Goal: Information Seeking & Learning: Check status

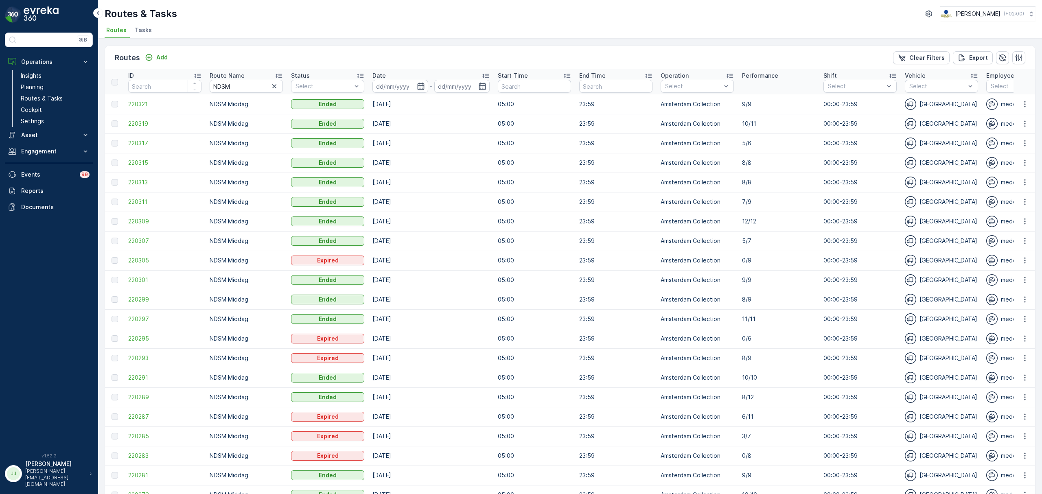
click at [273, 86] on icon "button" at bounding box center [274, 86] width 8 height 8
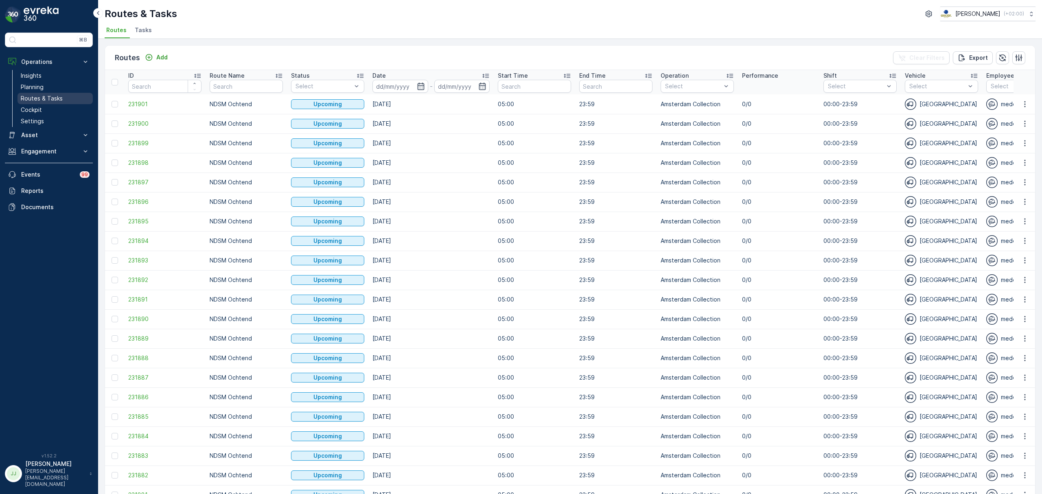
click at [32, 97] on p "Routes & Tasks" at bounding box center [42, 98] width 42 height 8
click at [42, 111] on link "Cockpit" at bounding box center [55, 109] width 75 height 11
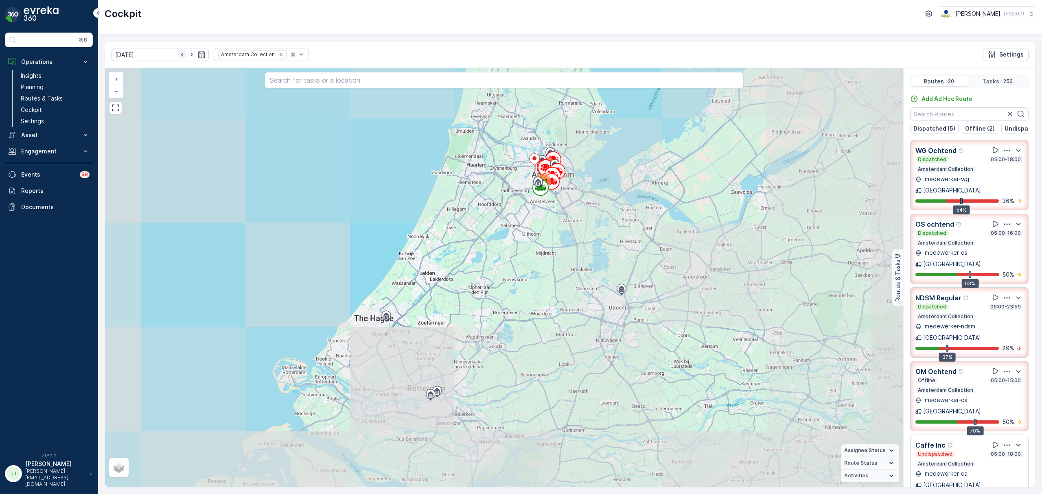
click at [181, 56] on icon "button" at bounding box center [182, 55] width 2 height 4
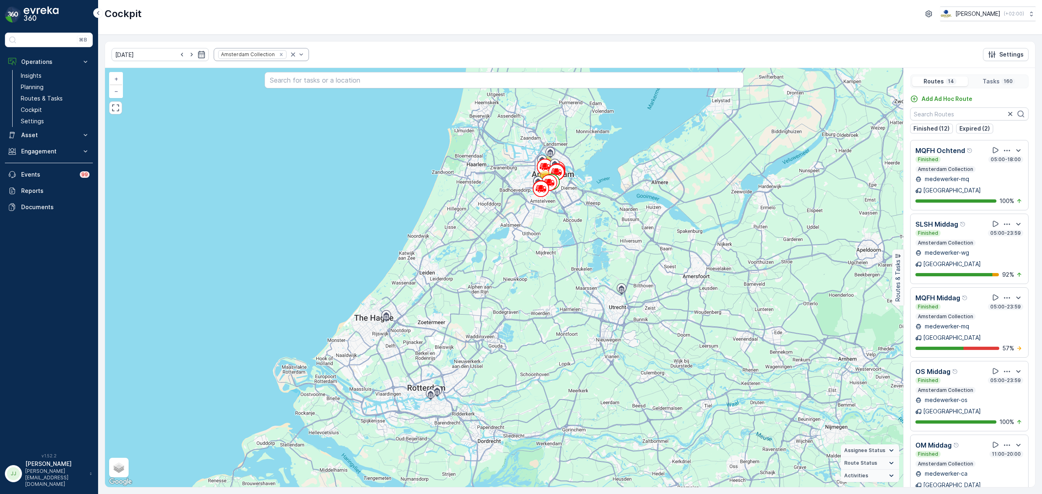
click at [279, 53] on icon "Remove Amsterdam Collection" at bounding box center [282, 55] width 6 height 6
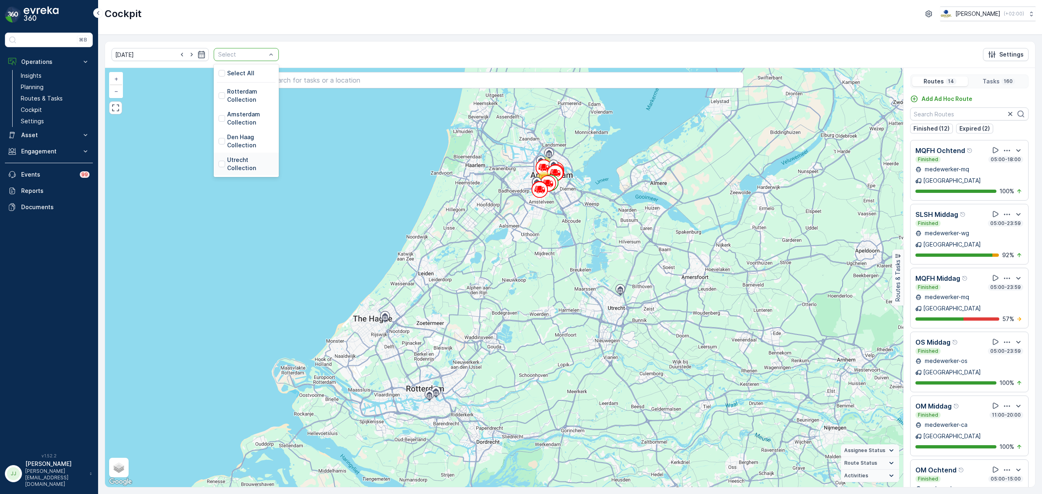
click at [235, 165] on p "Utrecht Collection" at bounding box center [250, 164] width 47 height 16
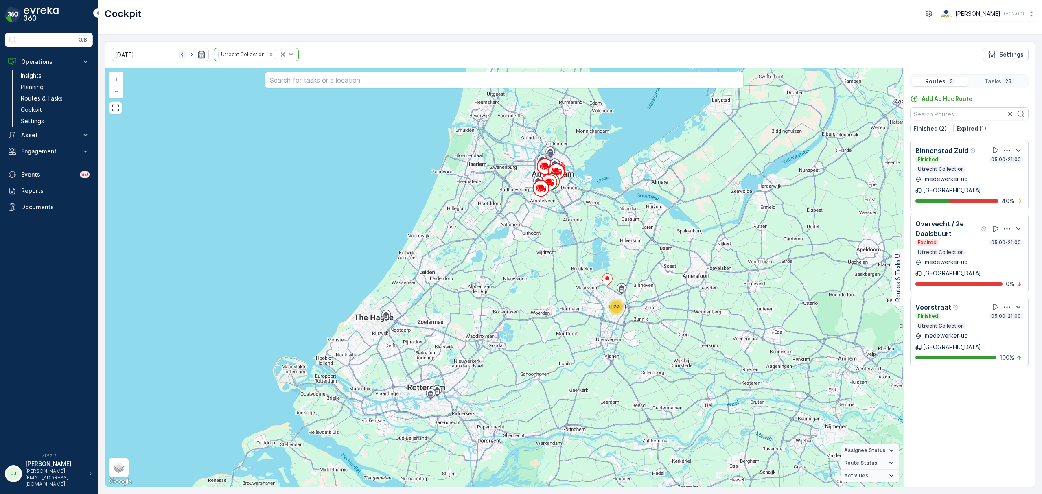
click at [181, 55] on icon "button" at bounding box center [182, 55] width 2 height 4
type input "[DATE]"
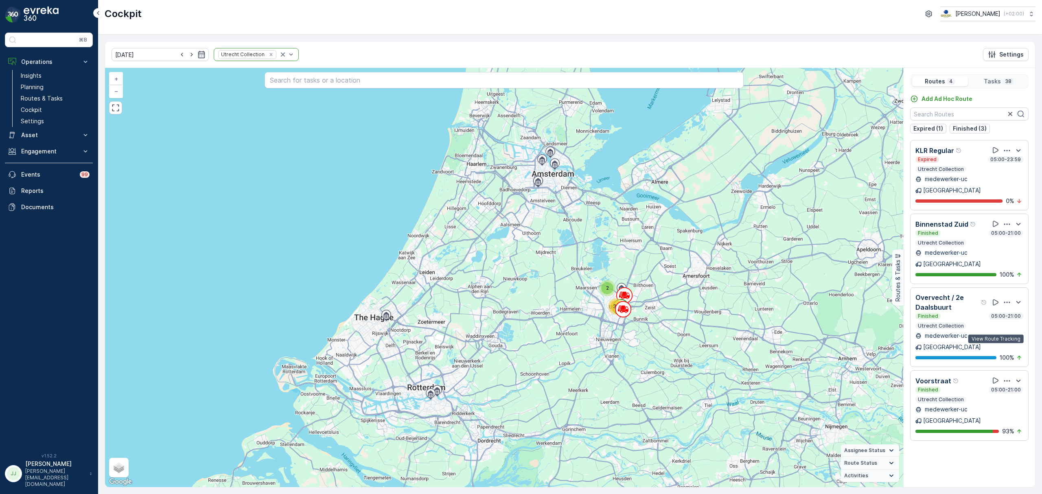
drag, startPoint x: 998, startPoint y: 347, endPoint x: 877, endPoint y: 329, distance: 122.3
click at [997, 377] on icon at bounding box center [996, 381] width 8 height 8
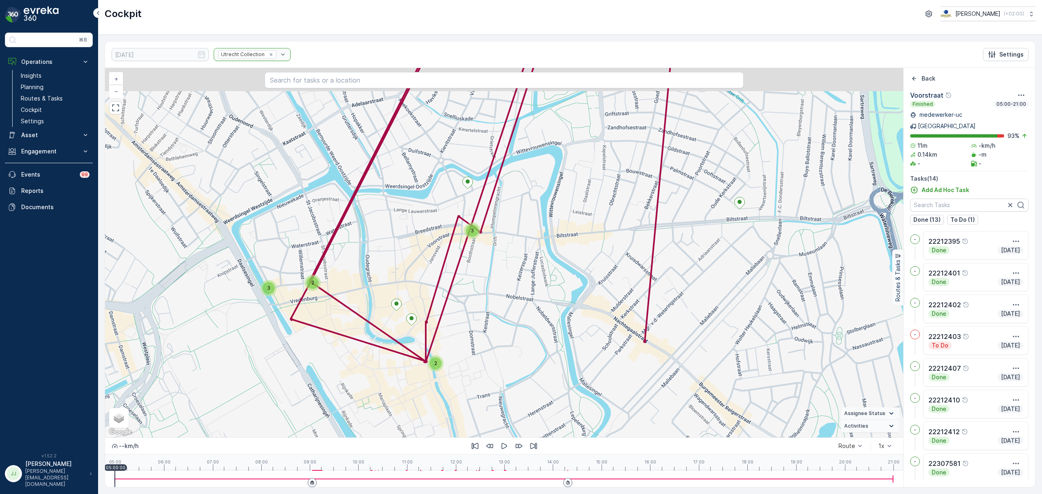
click at [1003, 332] on div "22212403" at bounding box center [976, 337] width 95 height 10
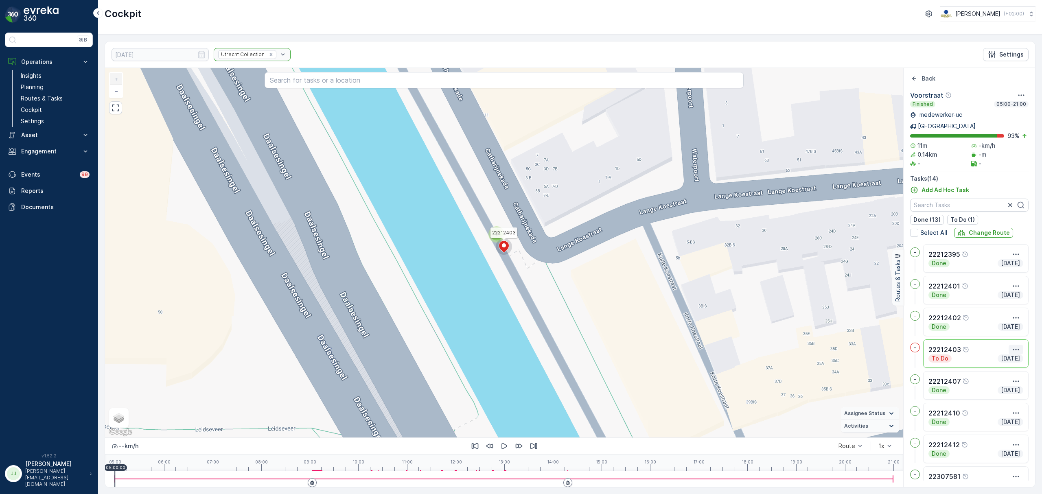
click at [1016, 346] on icon "button" at bounding box center [1016, 350] width 8 height 8
click at [1010, 358] on span "See More Details" at bounding box center [994, 362] width 47 height 8
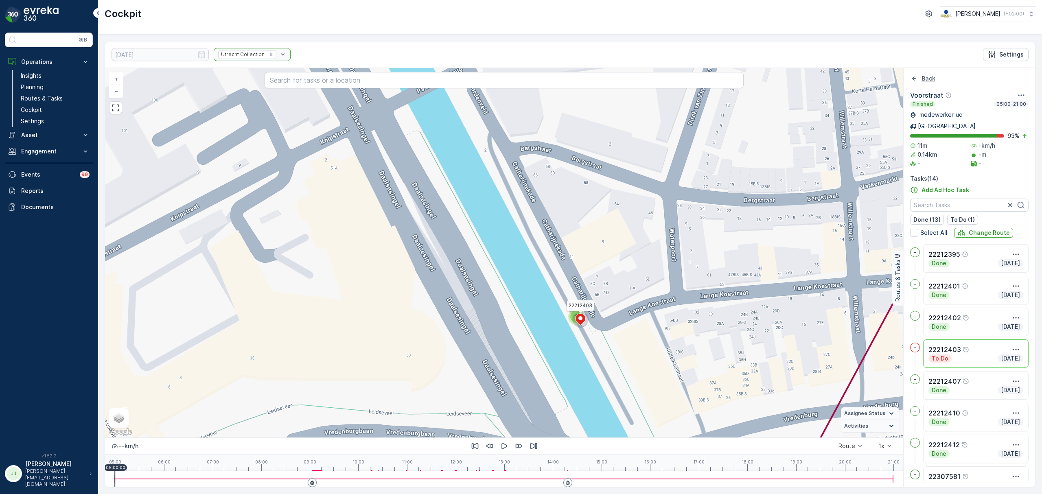
click at [916, 77] on icon "Back" at bounding box center [915, 79] width 8 height 8
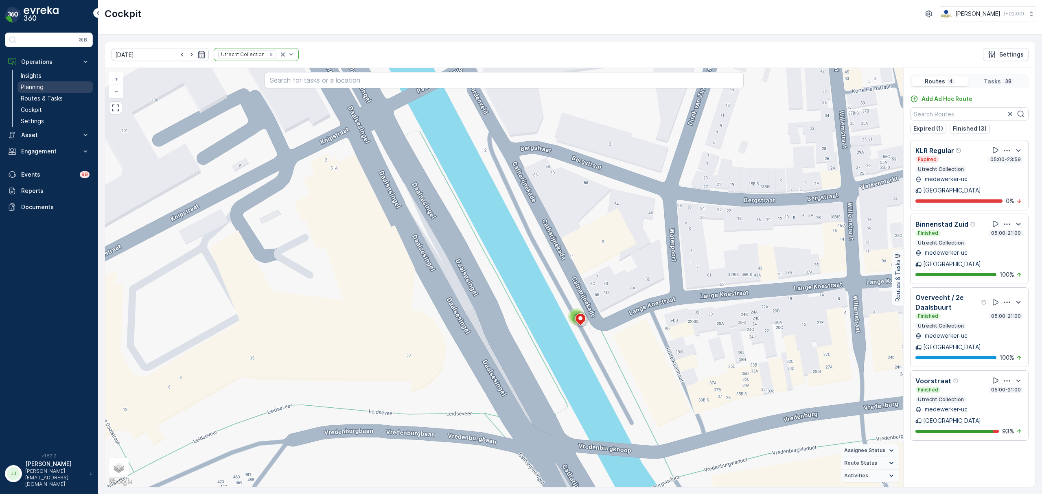
drag, startPoint x: 62, startPoint y: 85, endPoint x: 92, endPoint y: 85, distance: 30.1
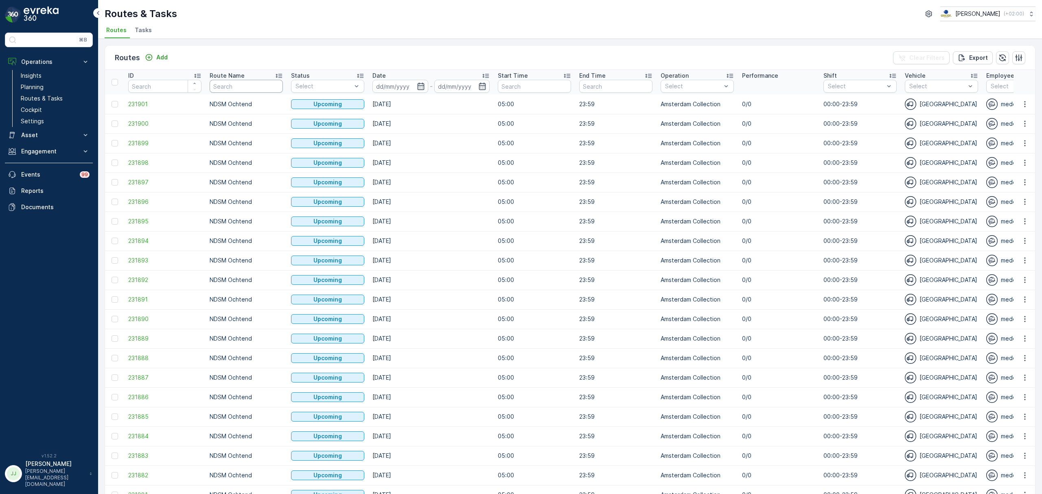
click at [266, 89] on input "text" at bounding box center [246, 86] width 73 height 13
type input "utrec"
click at [680, 99] on div "Utrecht Collection" at bounding box center [697, 105] width 73 height 15
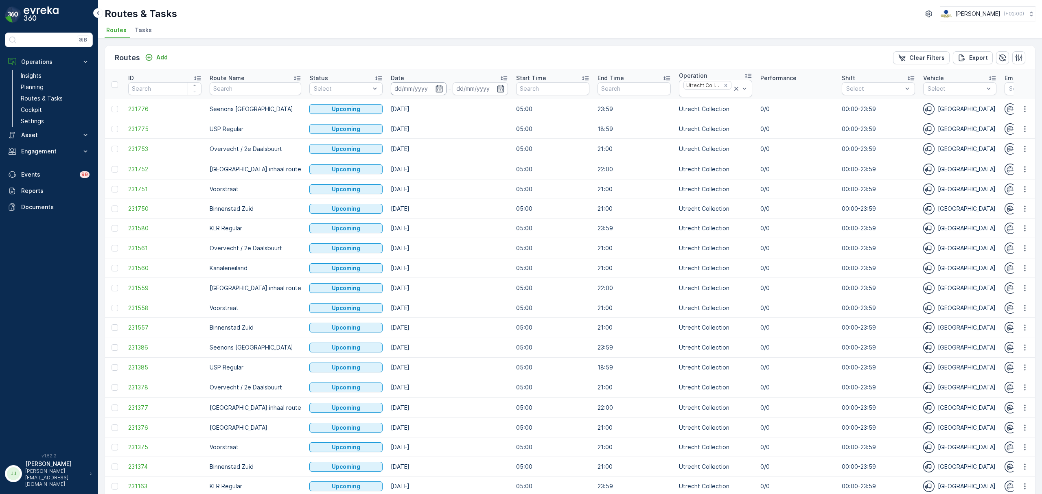
click at [401, 89] on input at bounding box center [419, 88] width 56 height 13
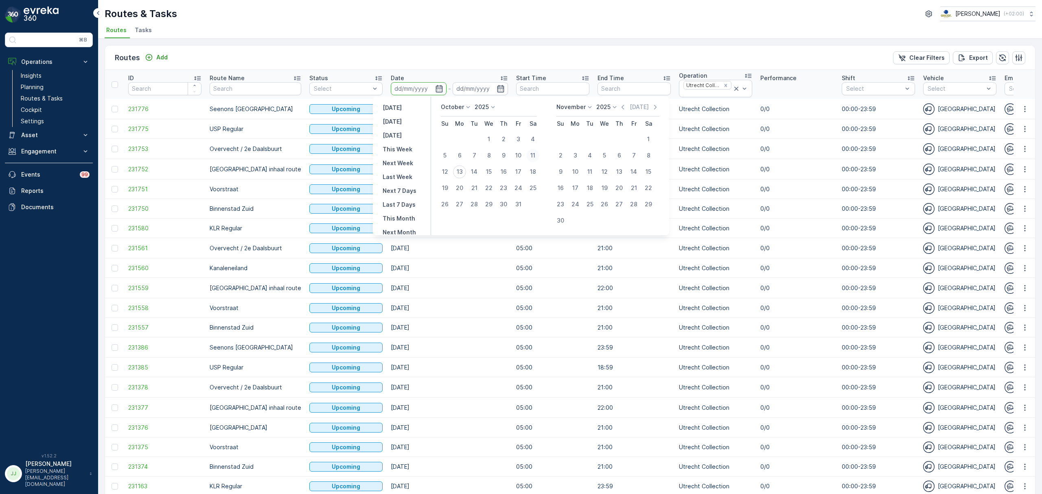
click at [535, 153] on div "11" at bounding box center [533, 155] width 13 height 13
type input "[DATE]"
click at [445, 171] on div "12" at bounding box center [445, 171] width 13 height 13
type input "[DATE]"
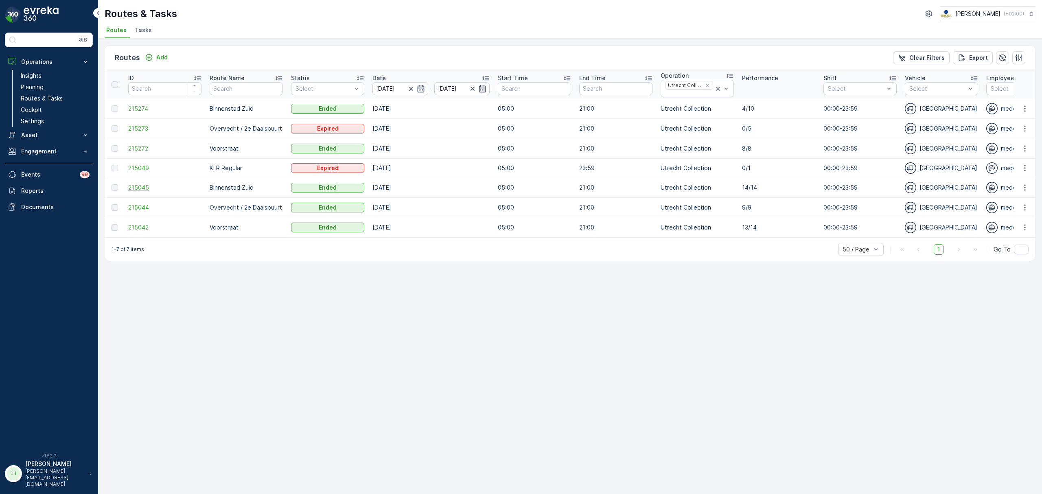
click at [138, 191] on span "215045" at bounding box center [164, 188] width 73 height 8
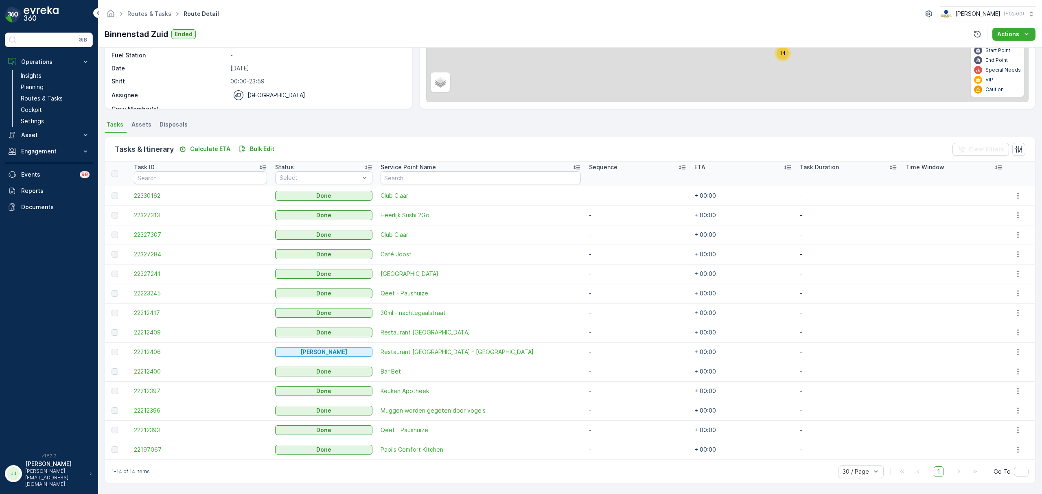
scroll to position [108, 0]
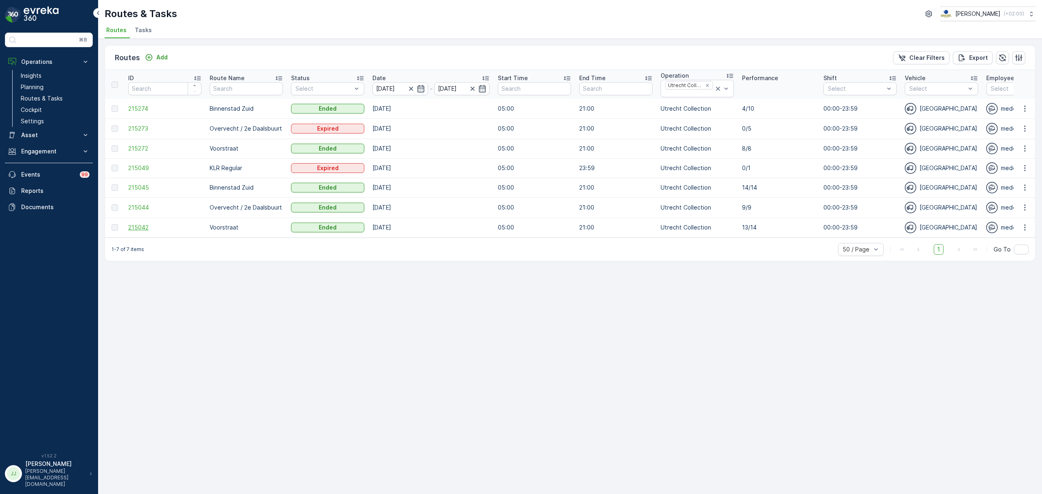
click at [140, 230] on span "215042" at bounding box center [164, 228] width 73 height 8
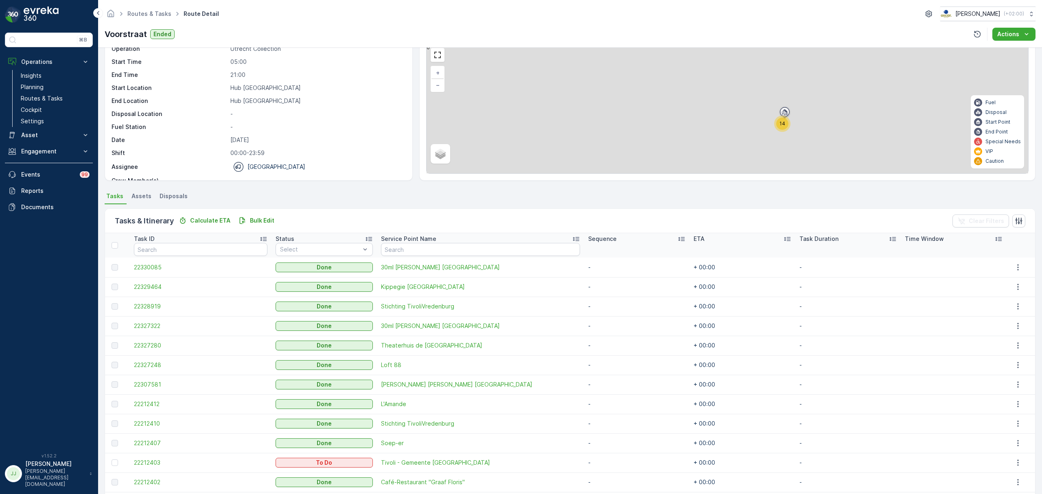
scroll to position [108, 0]
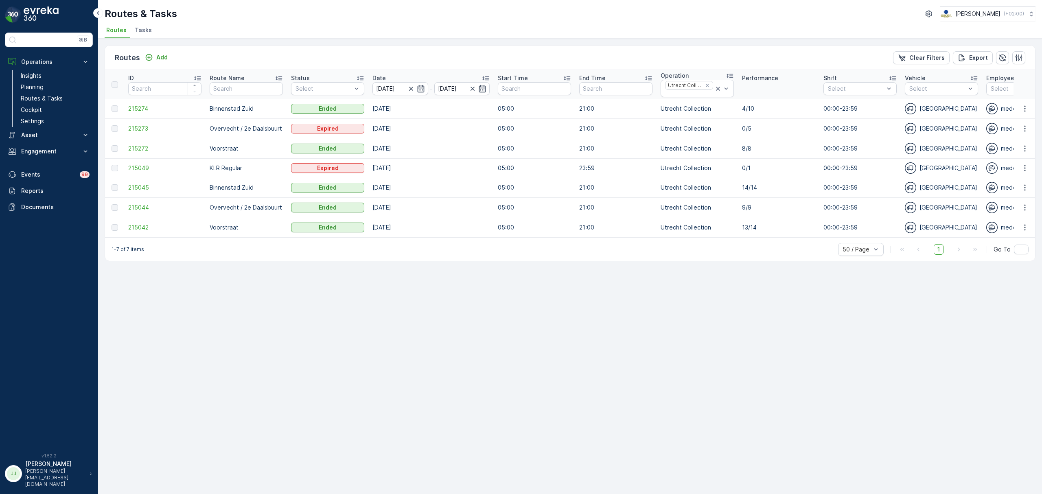
click at [132, 235] on td "215042" at bounding box center [164, 228] width 81 height 20
click at [134, 230] on span "215042" at bounding box center [164, 228] width 73 height 8
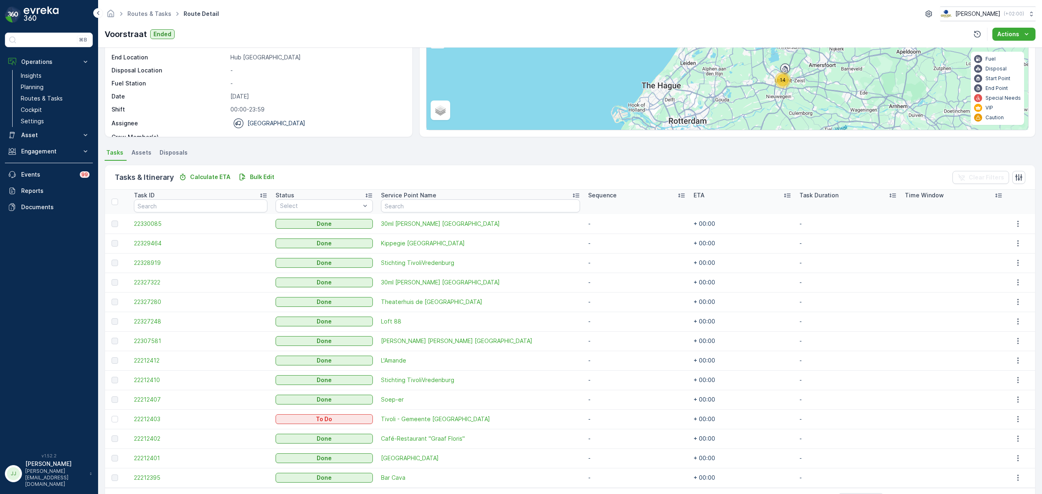
scroll to position [108, 0]
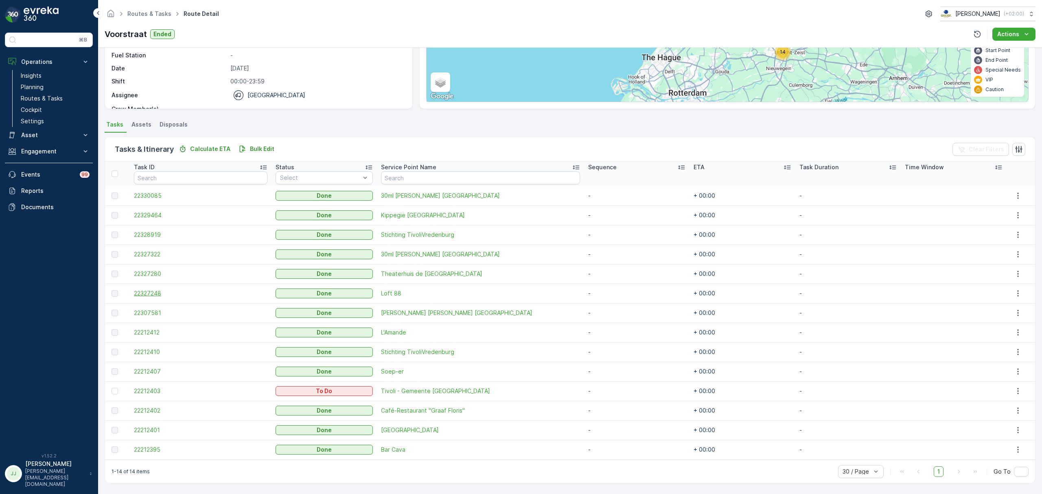
click at [155, 294] on span "22327248" at bounding box center [201, 294] width 134 height 8
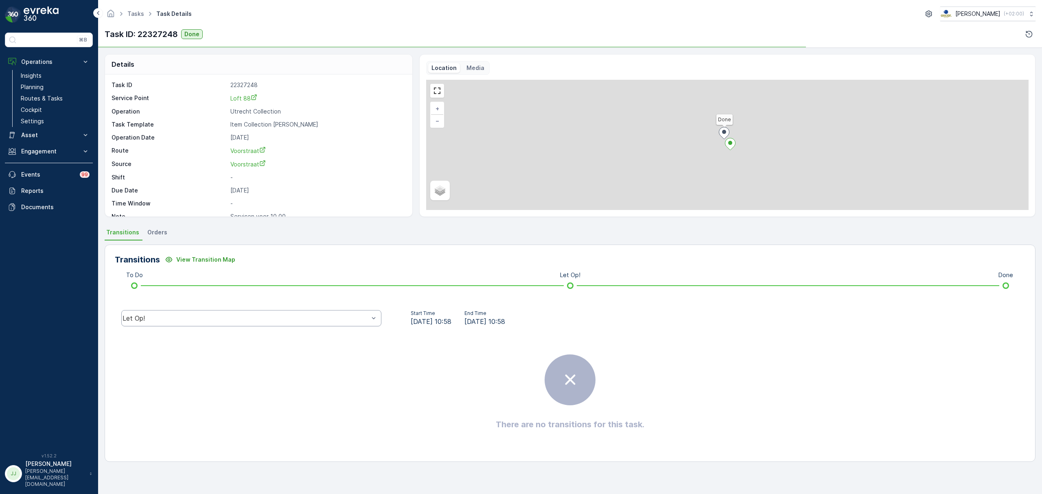
click at [252, 323] on div "Let Op!" at bounding box center [251, 318] width 260 height 16
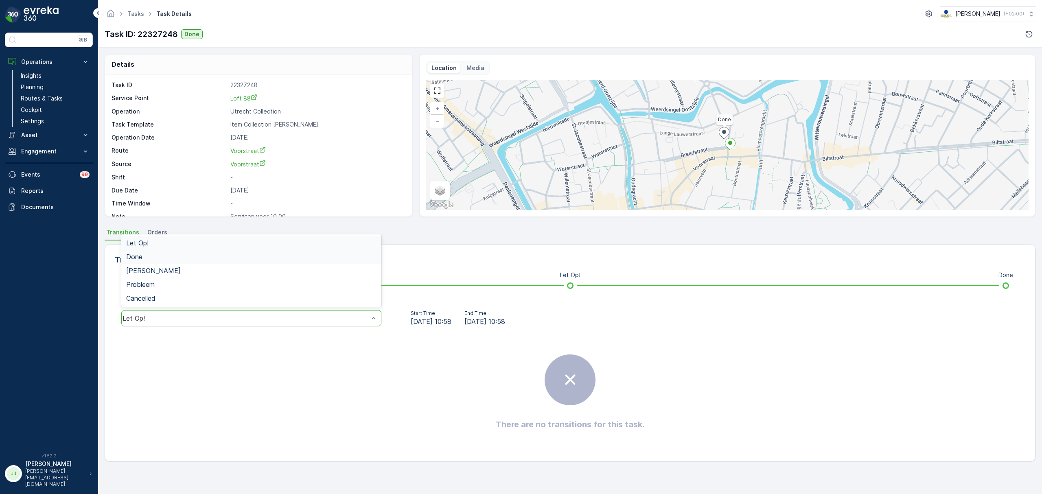
click at [162, 256] on div "Done" at bounding box center [251, 256] width 250 height 7
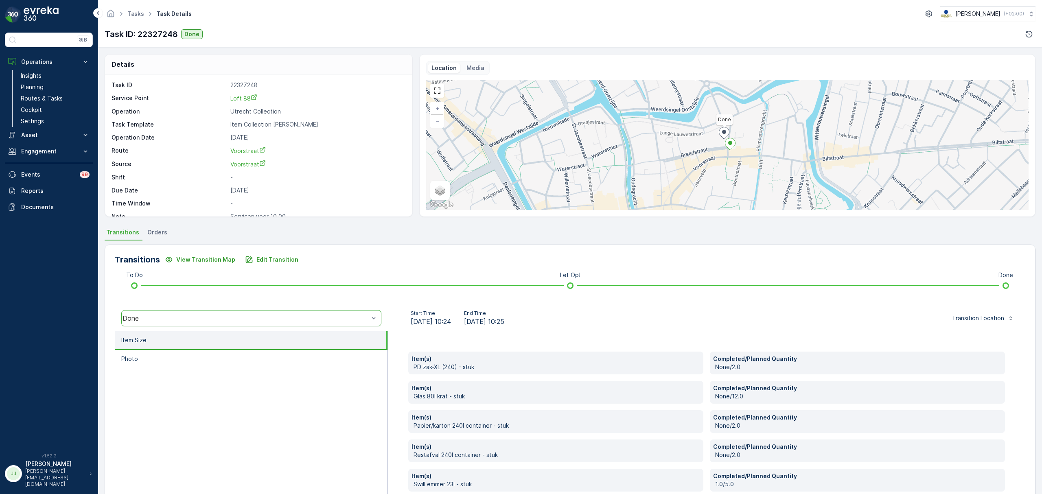
scroll to position [43, 0]
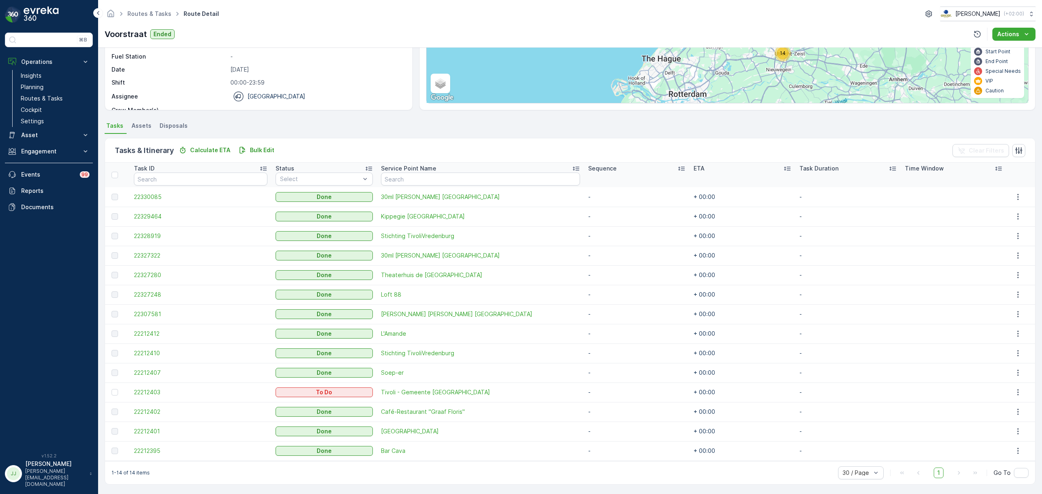
scroll to position [108, 0]
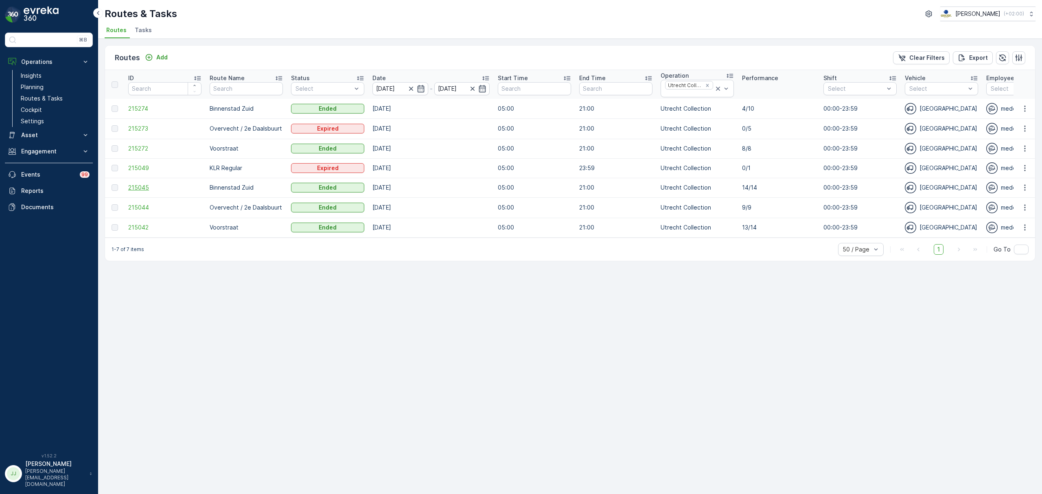
click at [145, 190] on span "215045" at bounding box center [164, 188] width 73 height 8
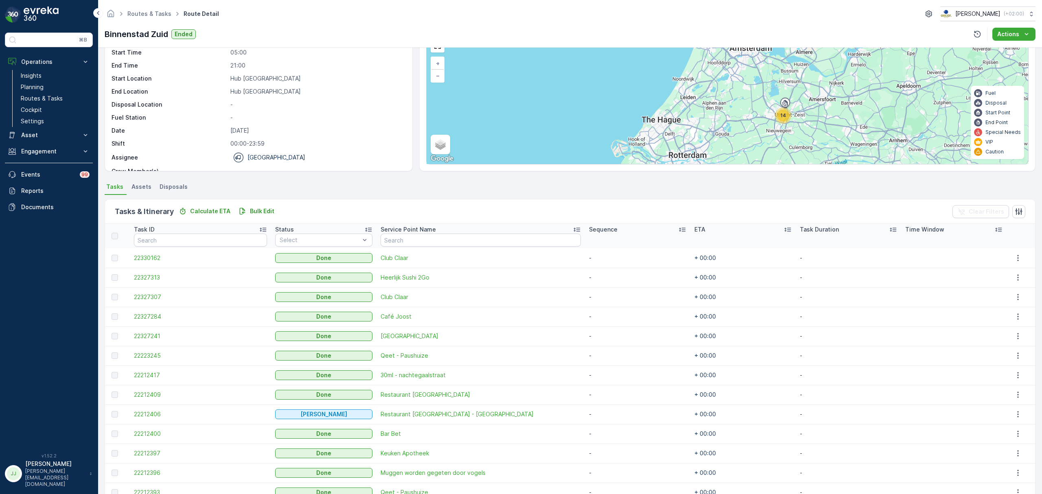
scroll to position [108, 0]
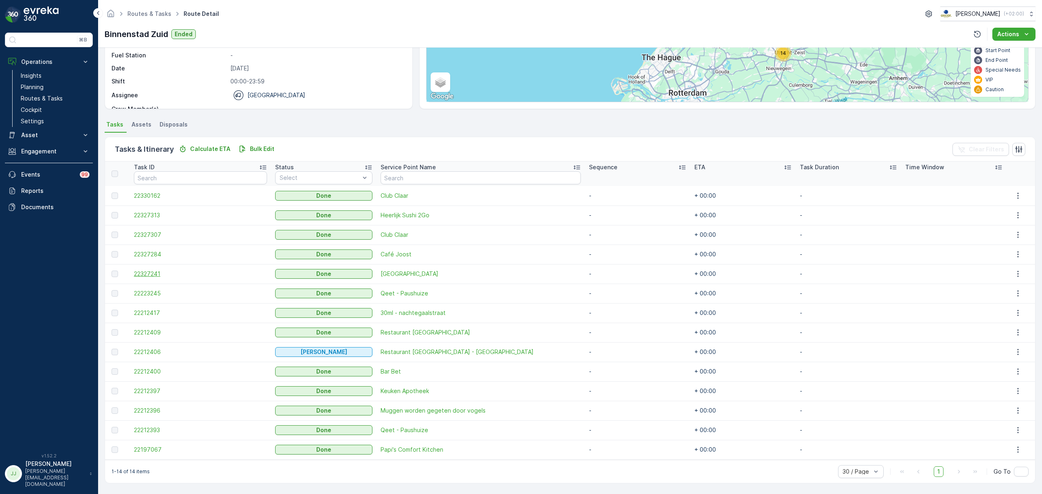
click at [156, 271] on span "22327241" at bounding box center [200, 274] width 133 height 8
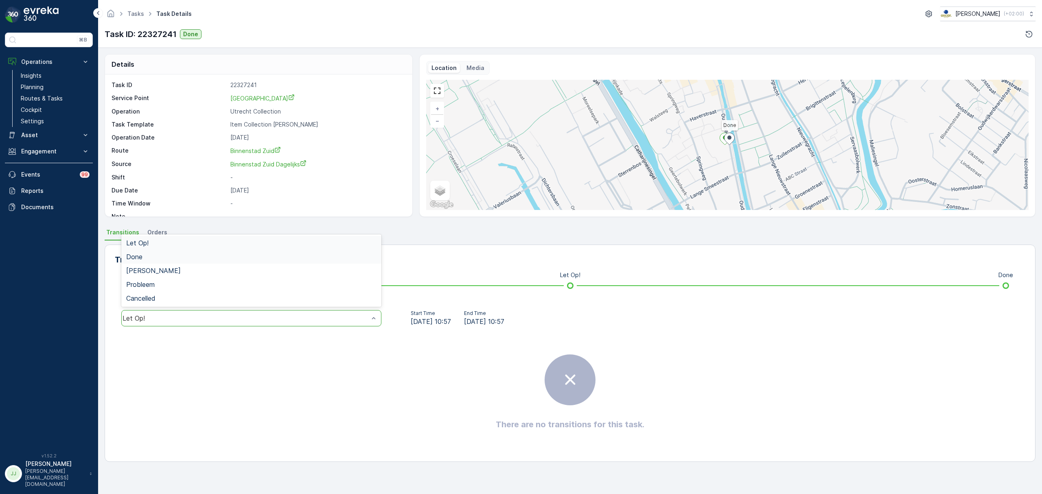
click at [147, 258] on div "Done" at bounding box center [251, 256] width 250 height 7
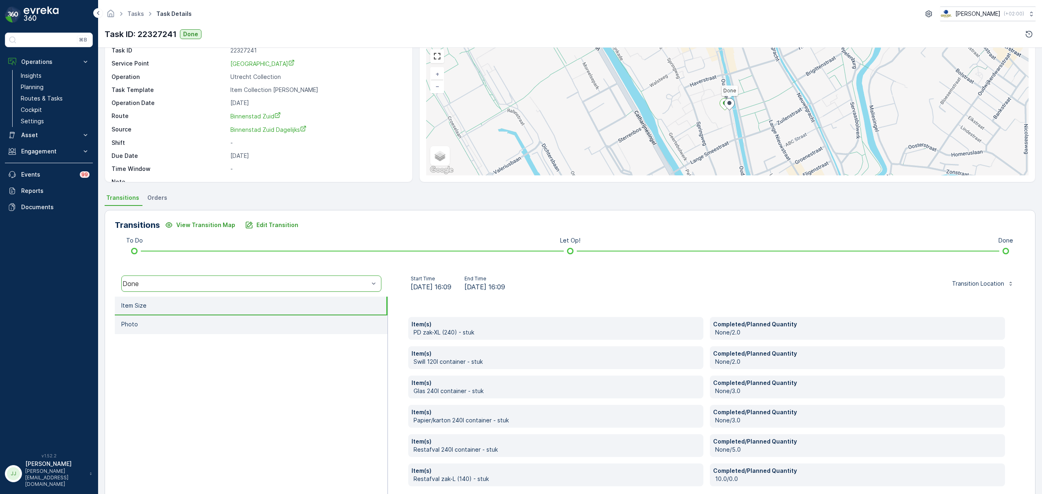
scroll to position [72, 0]
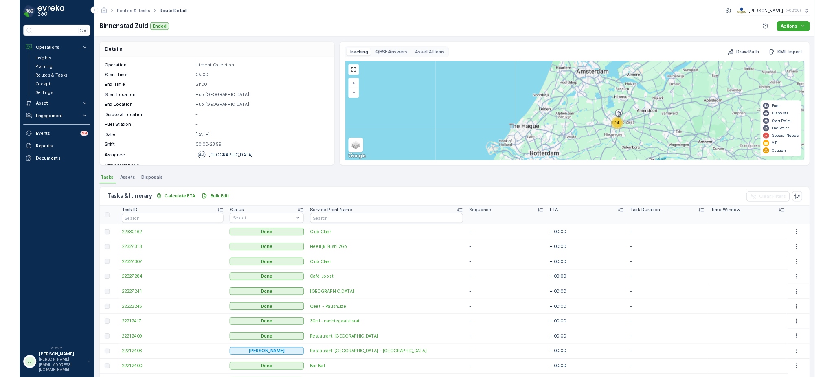
scroll to position [54, 0]
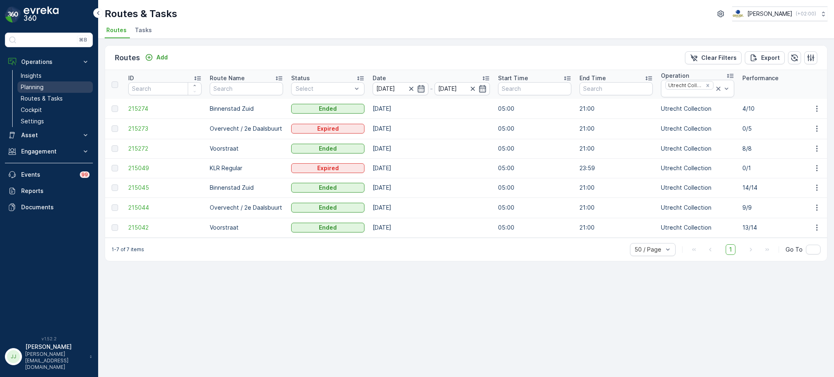
click at [49, 90] on link "Planning" at bounding box center [55, 86] width 75 height 11
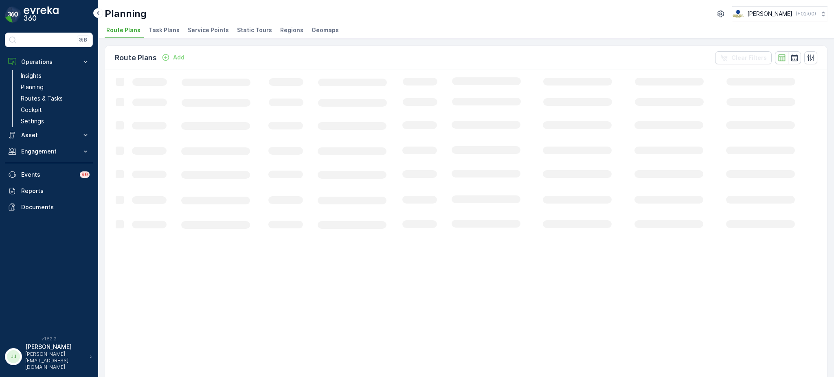
click at [167, 31] on span "Task Plans" at bounding box center [164, 30] width 31 height 8
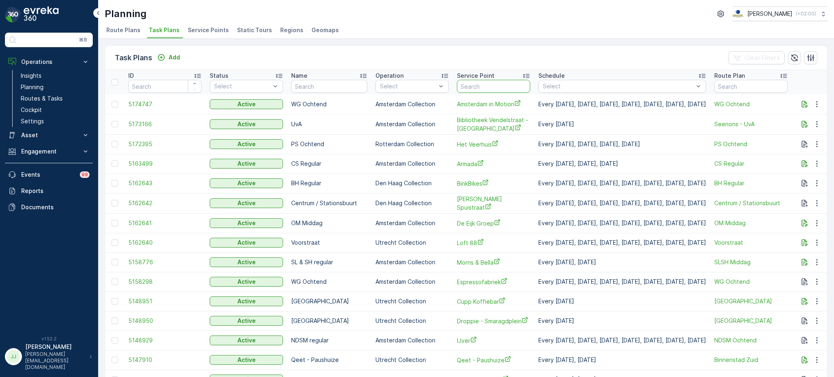
click at [475, 86] on input "text" at bounding box center [493, 86] width 73 height 13
type input "sportspul"
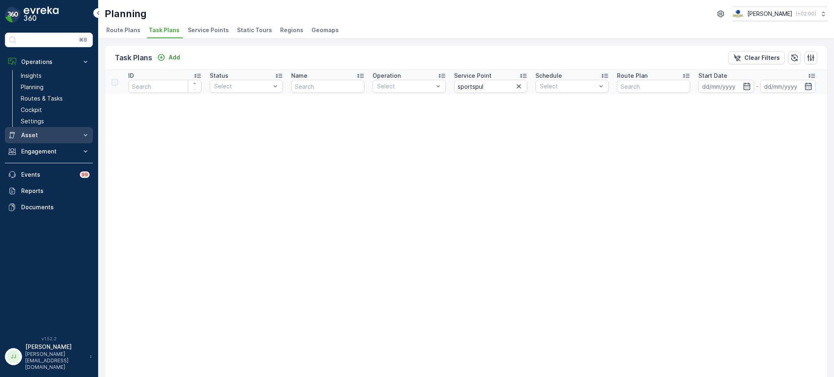
click at [50, 129] on button "Asset" at bounding box center [49, 135] width 88 height 16
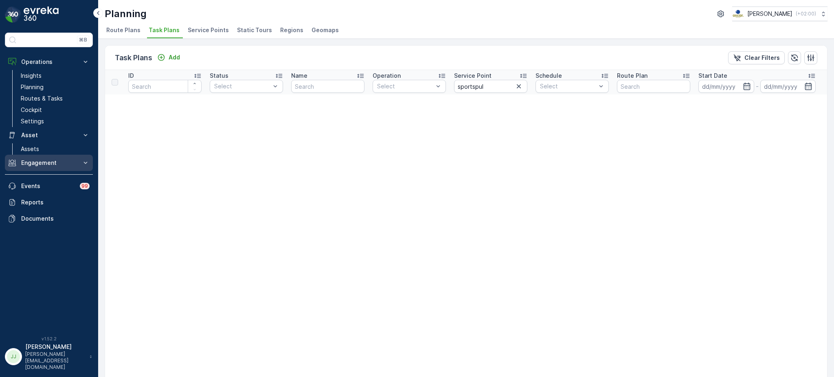
click at [44, 165] on p "Engagement" at bounding box center [48, 163] width 55 height 8
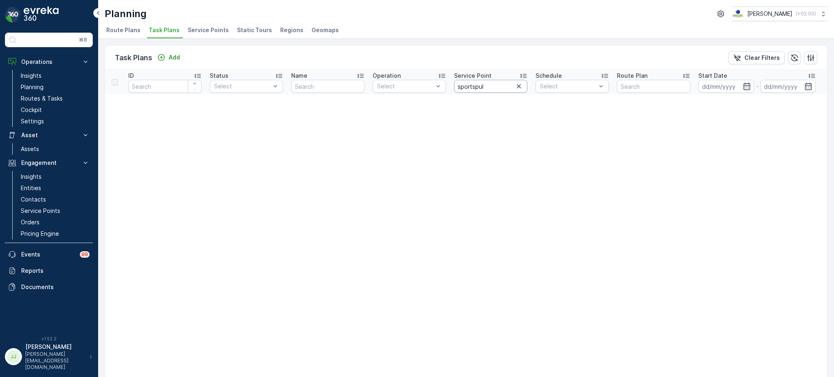
click at [474, 86] on input "sportspul" at bounding box center [490, 86] width 73 height 13
type input "sport spul"
click at [204, 31] on span "Service Points" at bounding box center [208, 30] width 41 height 8
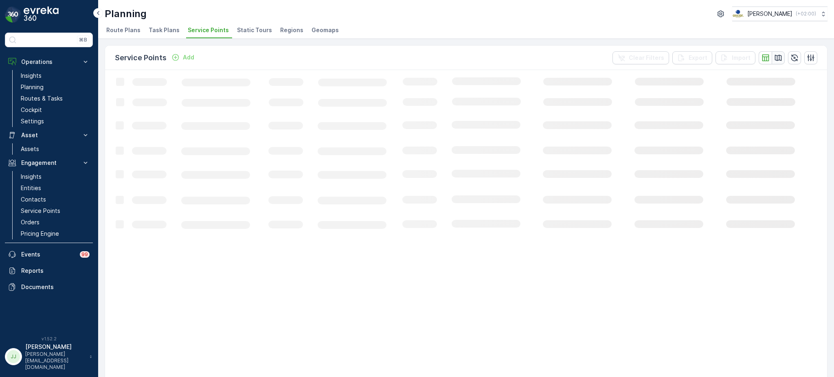
click at [779, 55] on icon "button" at bounding box center [778, 58] width 8 height 8
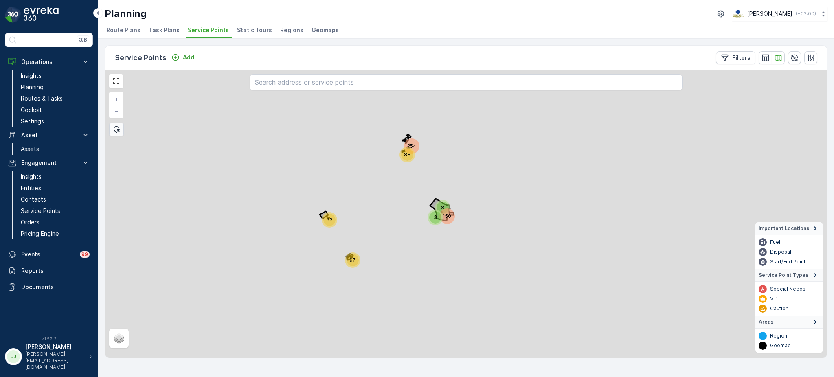
drag, startPoint x: 533, startPoint y: 205, endPoint x: 454, endPoint y: 189, distance: 79.9
click at [454, 189] on div "254 97 63 150 88 3 8 + − Satellite Roadmap Terrain Hybrid Leaflet Important Loc…" at bounding box center [466, 214] width 722 height 288
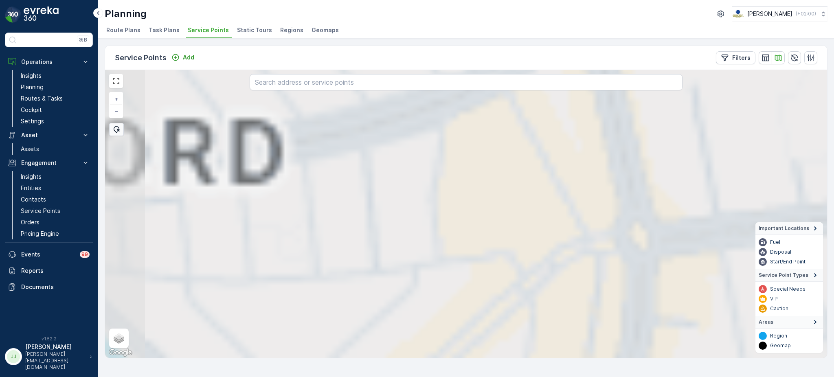
drag, startPoint x: 353, startPoint y: 200, endPoint x: 317, endPoint y: 301, distance: 107.3
click at [317, 301] on div "2 3 3 5 2 2 2 13 5 3 3 2 2 3 3 2 2 3 6 2 3 + − Satellite Roadmap Terrain Hybrid…" at bounding box center [466, 214] width 722 height 288
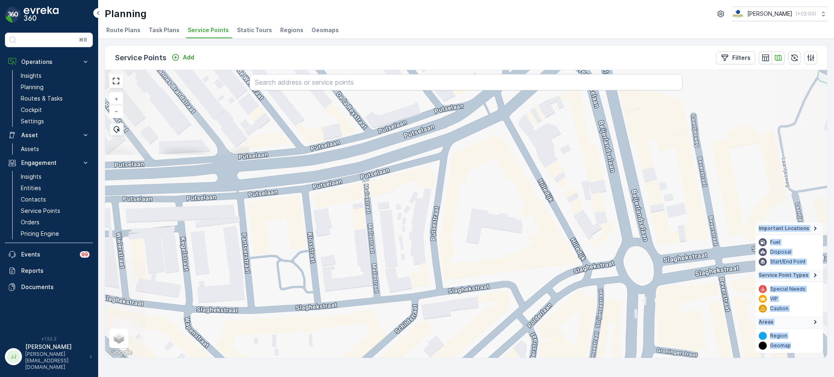
drag, startPoint x: 409, startPoint y: 149, endPoint x: 409, endPoint y: 352, distance: 202.8
click at [409, 352] on div "+ − Satellite Roadmap Terrain Hybrid Leaflet Keyboard shortcuts Map Data Map da…" at bounding box center [466, 214] width 722 height 288
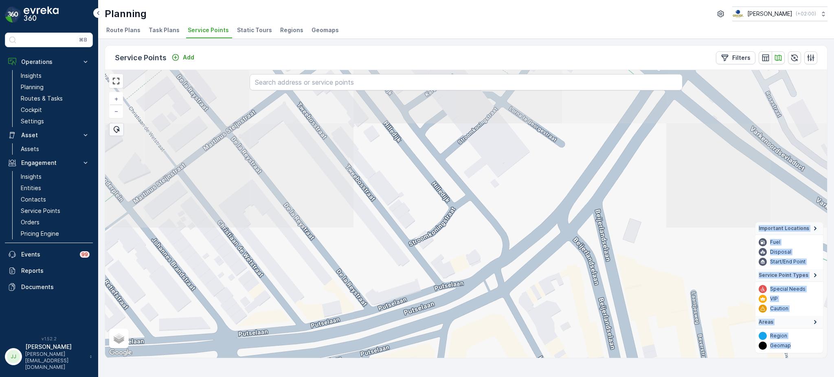
drag, startPoint x: 434, startPoint y: 189, endPoint x: 413, endPoint y: 294, distance: 107.0
click at [413, 294] on div "+ − Satellite Roadmap Terrain Hybrid Leaflet Keyboard shortcuts Map Data Map da…" at bounding box center [466, 214] width 722 height 288
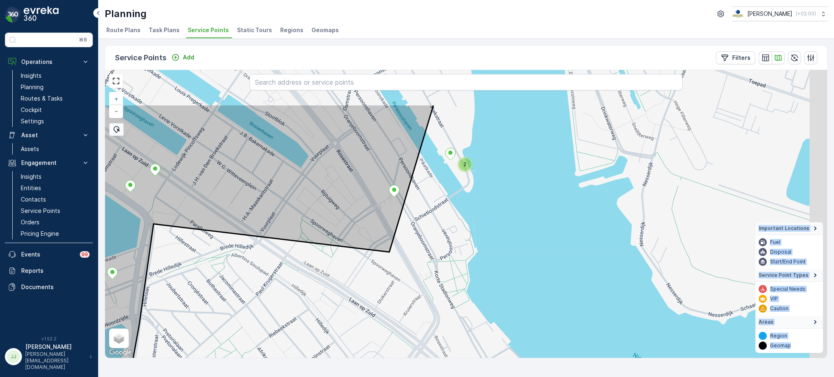
drag, startPoint x: 423, startPoint y: 224, endPoint x: 369, endPoint y: 290, distance: 85.4
click at [369, 290] on div "2 + − Satellite Roadmap Terrain Hybrid Leaflet Keyboard shortcuts Map Data Map …" at bounding box center [466, 214] width 722 height 288
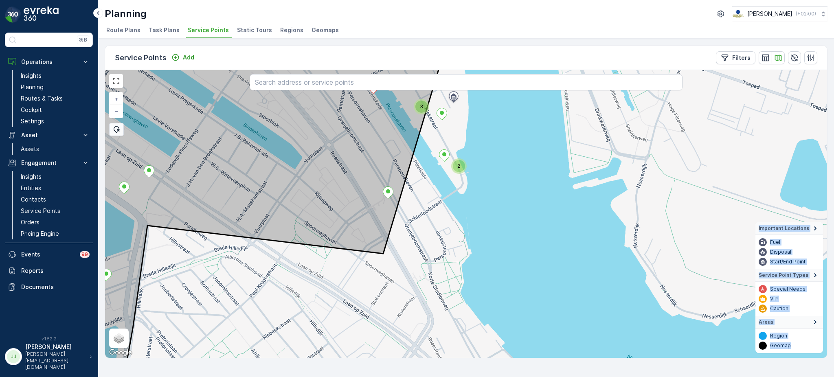
click at [421, 108] on div "3" at bounding box center [421, 107] width 12 height 12
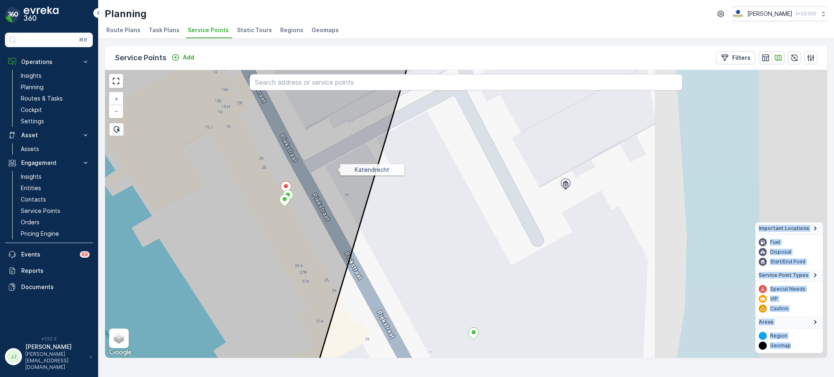
drag, startPoint x: 525, startPoint y: 184, endPoint x: 339, endPoint y: 170, distance: 186.7
click at [339, 170] on icon at bounding box center [132, 200] width 576 height 348
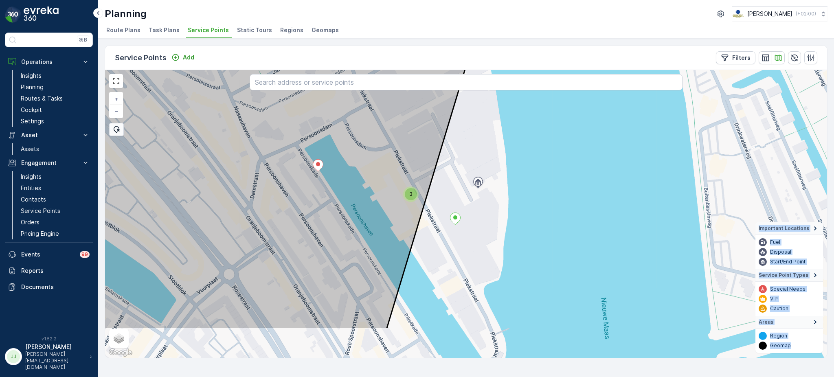
drag, startPoint x: 466, startPoint y: 308, endPoint x: 467, endPoint y: 226, distance: 81.9
click at [467, 226] on div "3 + − Satellite Roadmap Terrain Hybrid Leaflet Keyboard shortcuts Map Data Map …" at bounding box center [466, 214] width 722 height 288
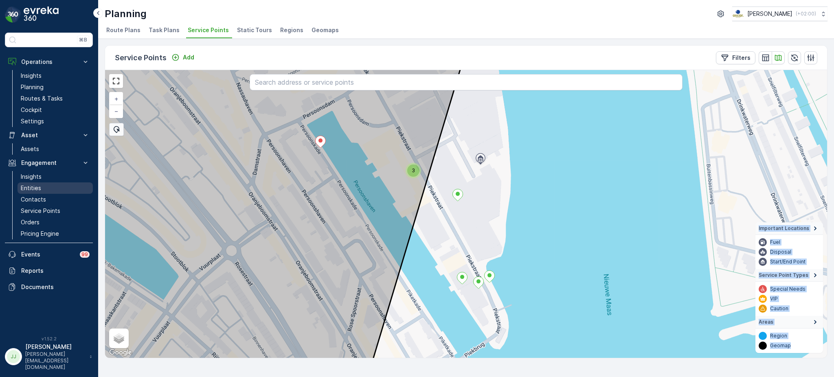
click at [55, 192] on link "Entities" at bounding box center [55, 187] width 75 height 11
